Goal: Navigation & Orientation: Find specific page/section

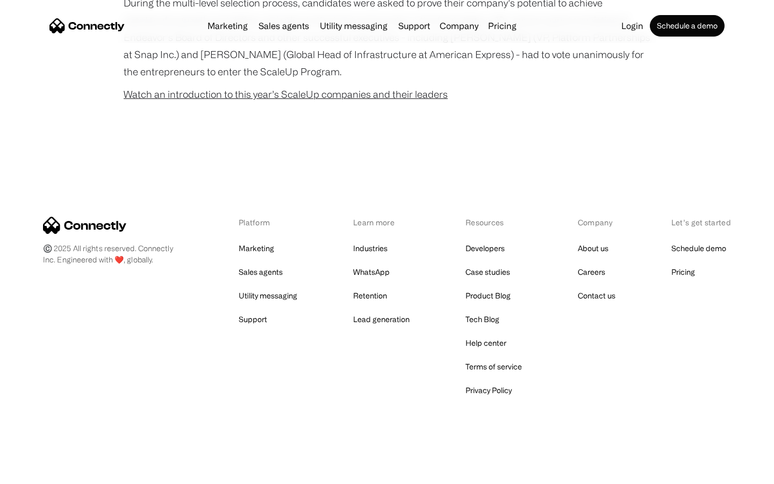
scroll to position [690, 0]
